Goal: Find specific fact: Find specific fact

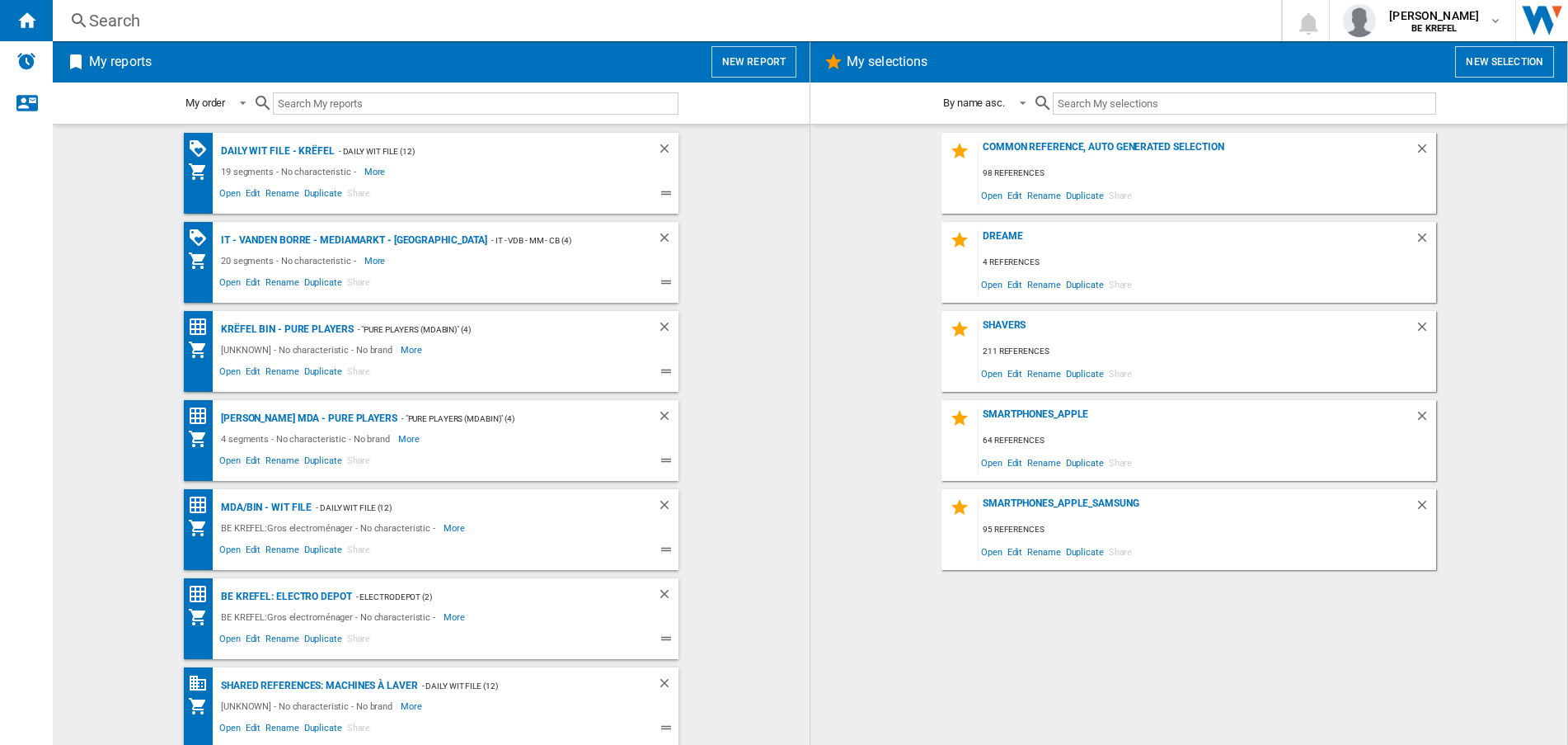
click at [96, 18] on div "Search" at bounding box center [663, 20] width 1149 height 23
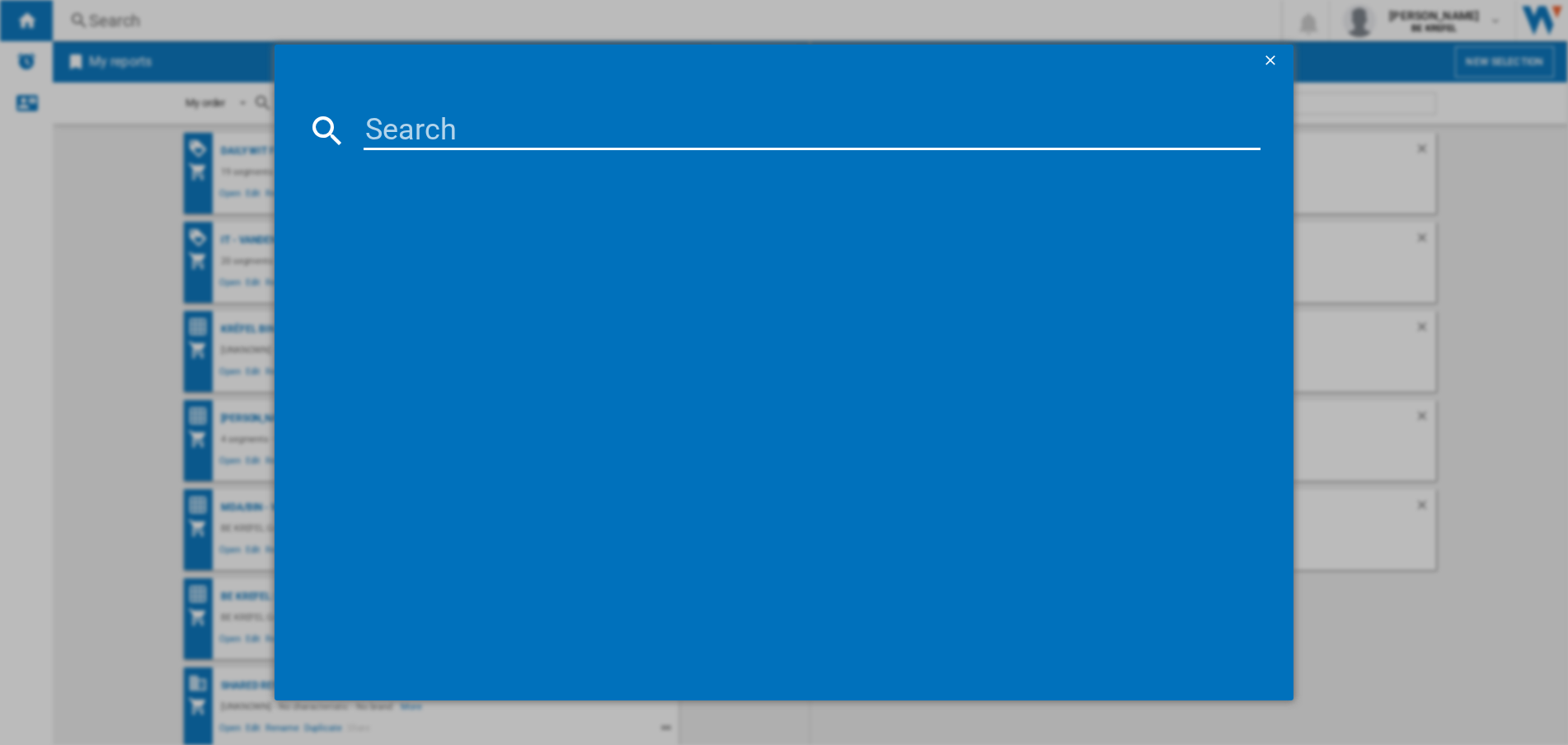
click at [441, 119] on input at bounding box center [812, 130] width 897 height 40
paste input "49U950A"
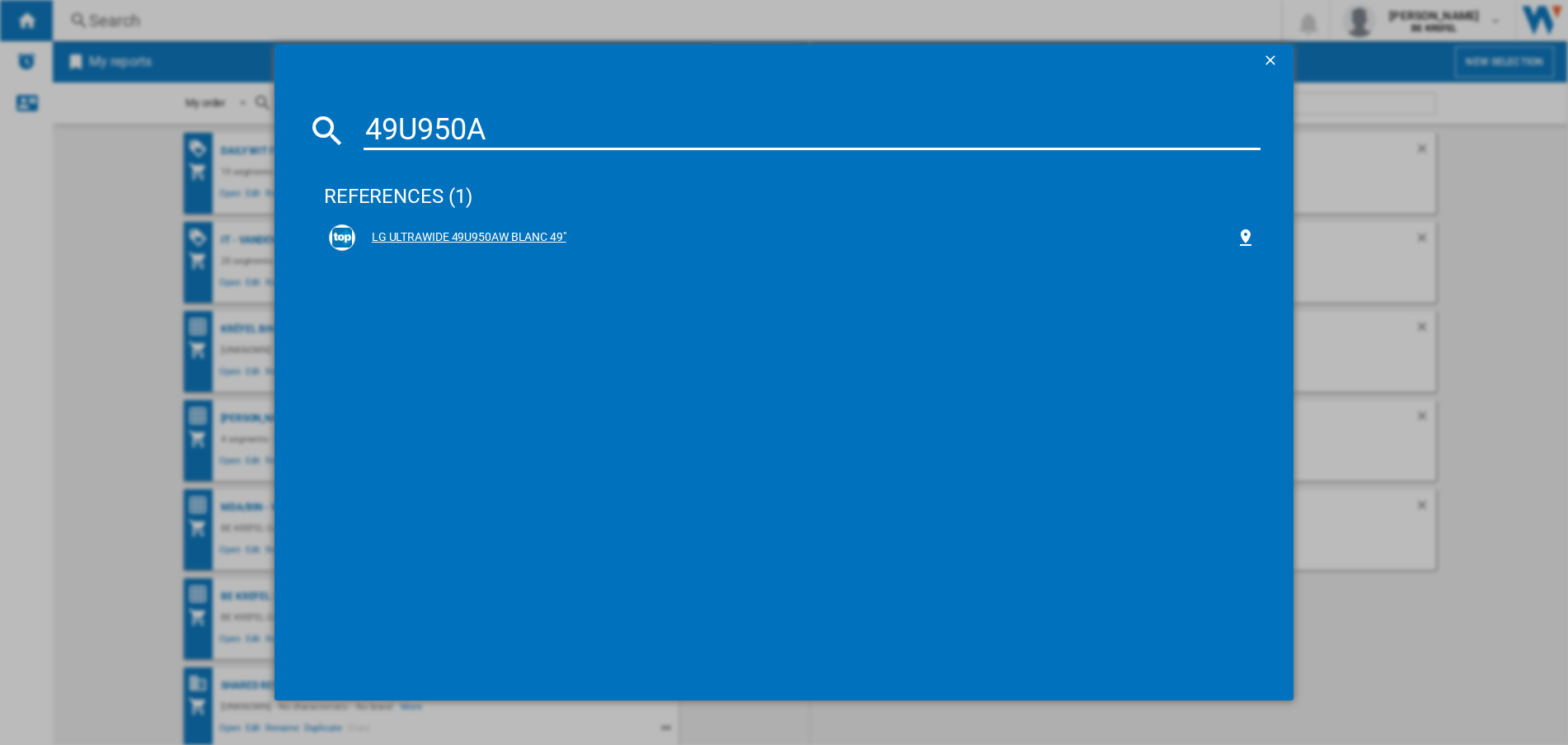
type input "49U950A"
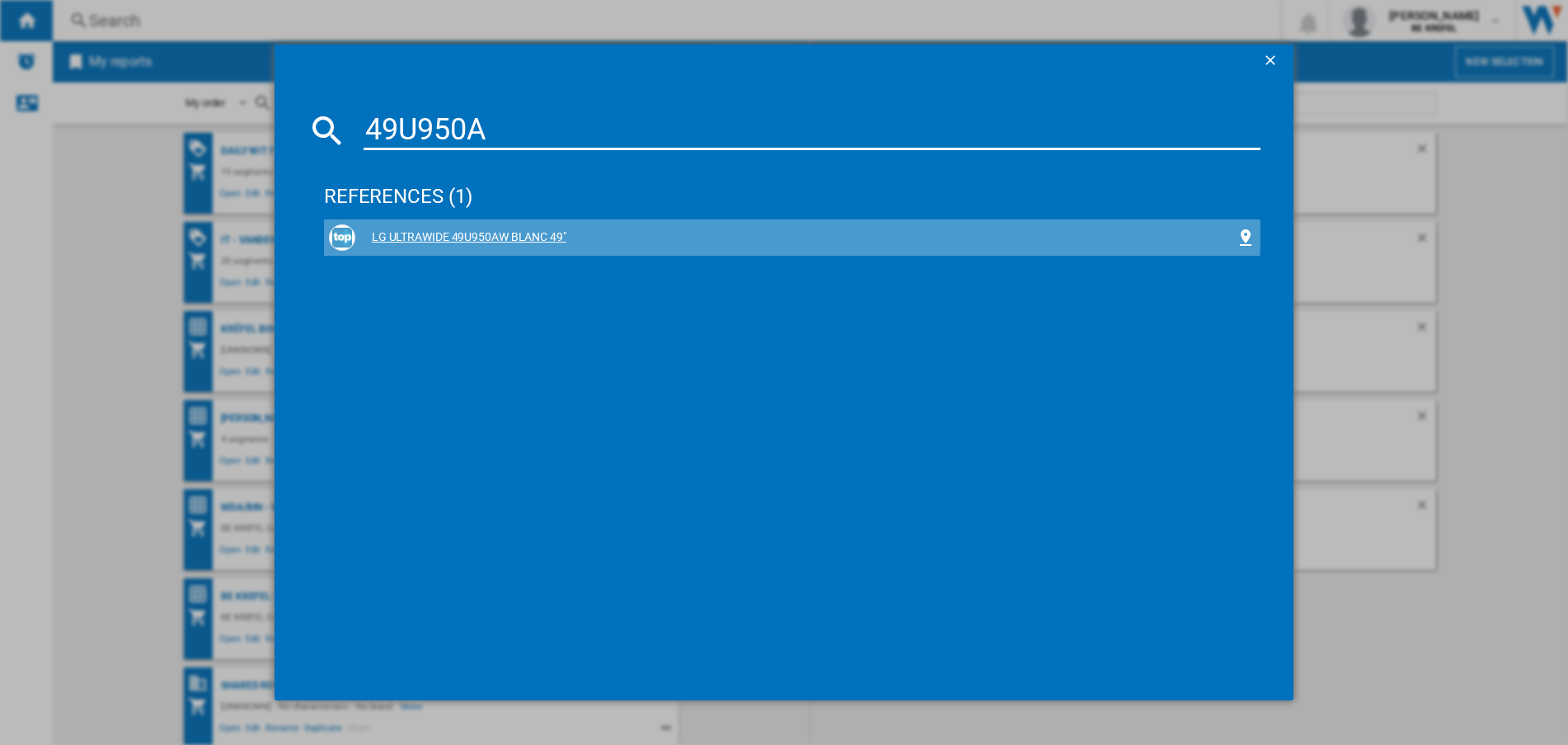
click at [481, 234] on div "LG ULTRAWIDE 49U950AW BLANC 49"" at bounding box center [795, 237] width 880 height 17
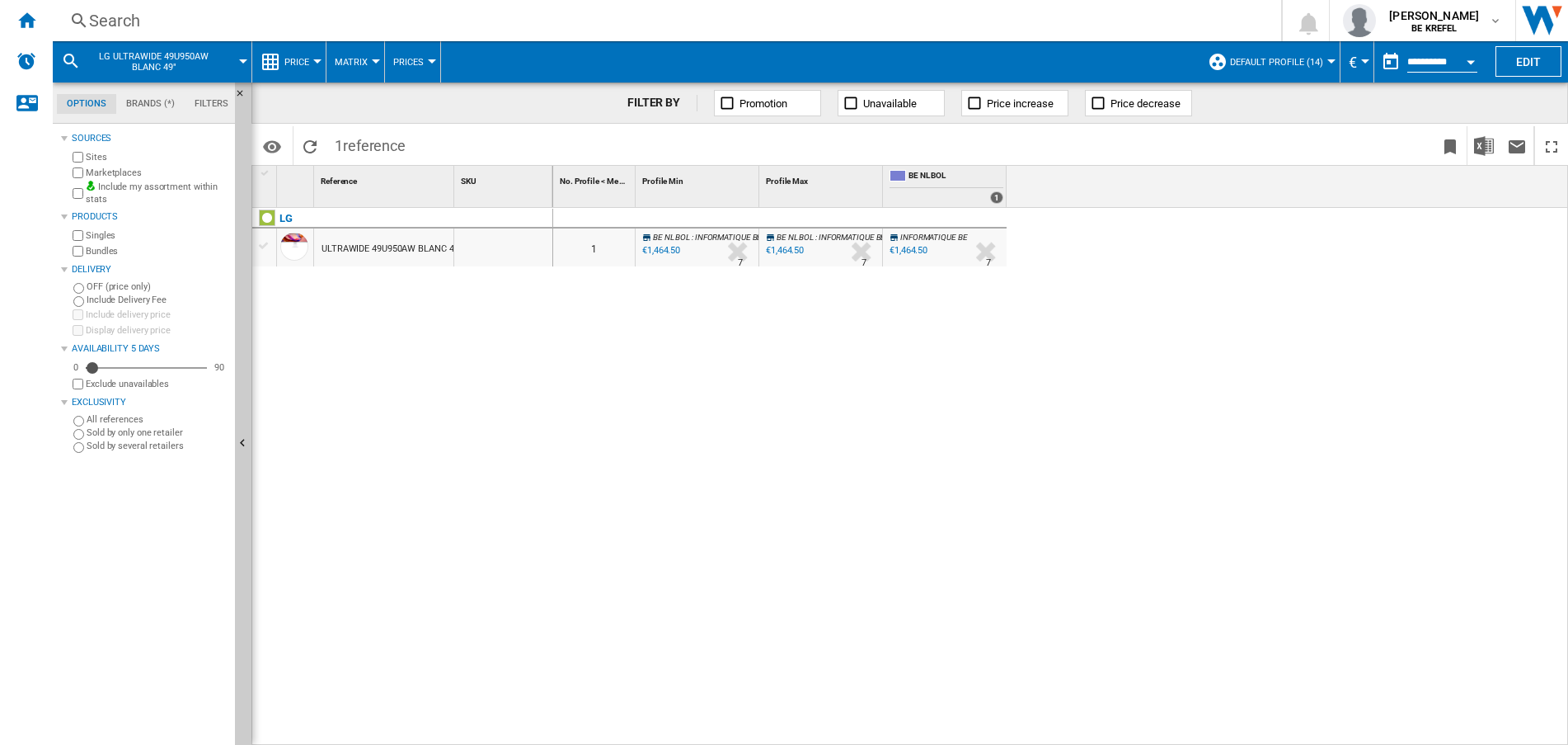
click at [114, 20] on div "Search" at bounding box center [663, 20] width 1149 height 23
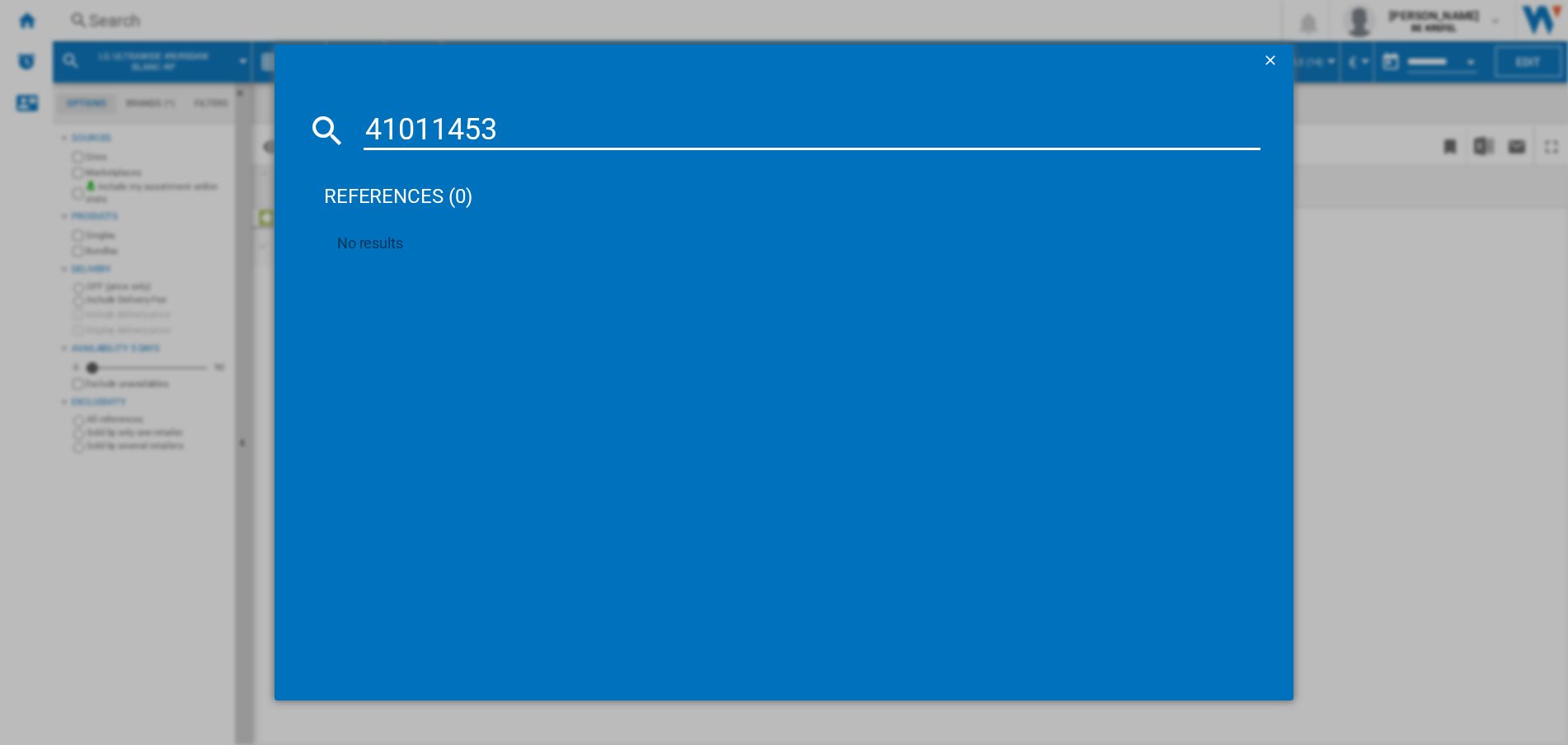
drag, startPoint x: 531, startPoint y: 121, endPoint x: 85, endPoint y: 129, distance: 446.1
click at [87, 139] on div "41011453 references (0) No results" at bounding box center [784, 372] width 1568 height 745
type input "41011719"
click at [1270, 59] on ng-md-icon "getI18NText('BUTTONS.CLOSE_DIALOG')" at bounding box center [1272, 62] width 20 height 20
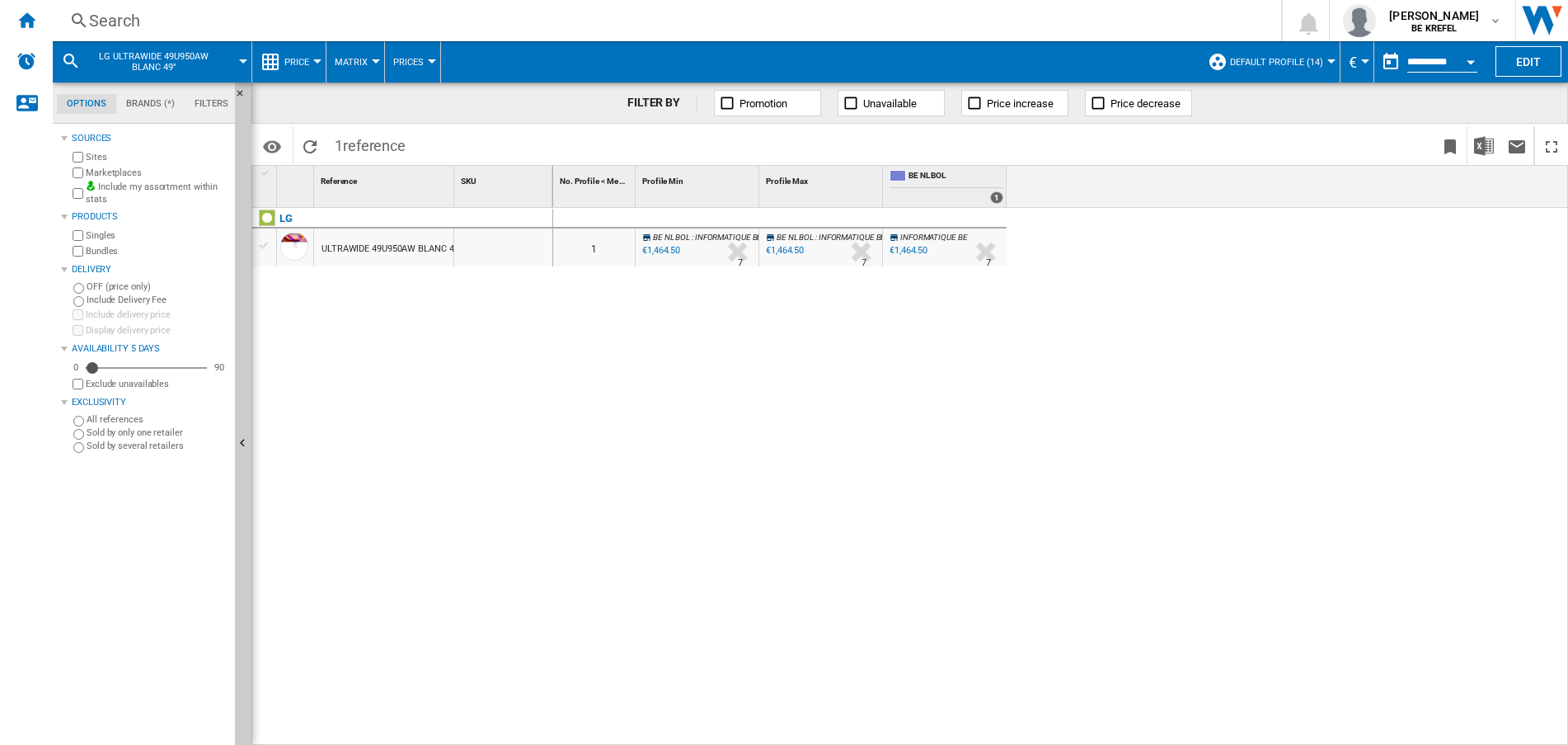
click at [116, 18] on div "Search" at bounding box center [663, 20] width 1149 height 23
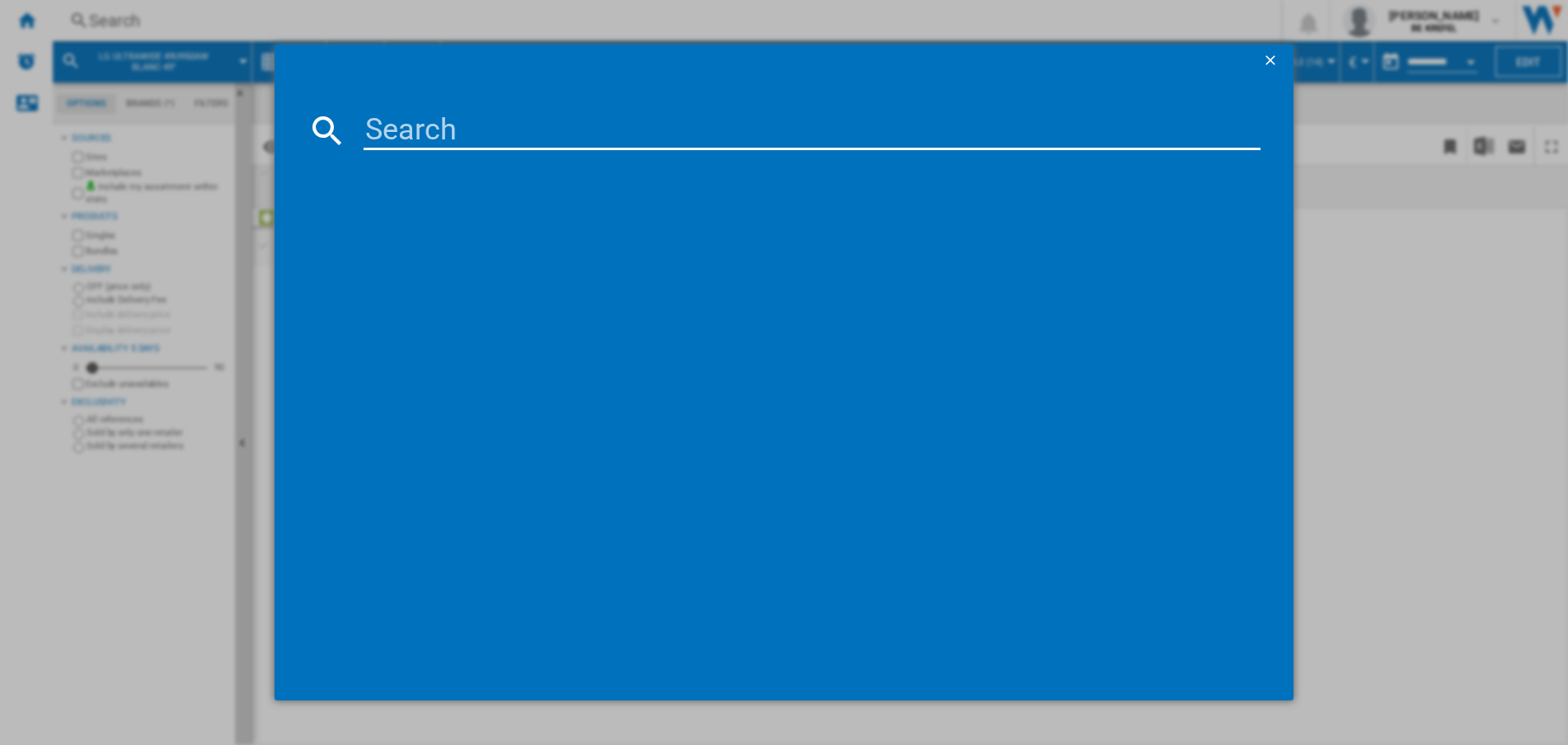
click at [566, 106] on md-dialog-content at bounding box center [784, 388] width 1019 height 622
click at [570, 130] on input at bounding box center [812, 130] width 897 height 40
type input "41011719"
drag, startPoint x: 1274, startPoint y: 53, endPoint x: 1263, endPoint y: 59, distance: 12.5
click at [1273, 53] on ng-md-icon "getI18NText('BUTTONS.CLOSE_DIALOG')" at bounding box center [1272, 62] width 20 height 20
